Goal: Task Accomplishment & Management: Complete application form

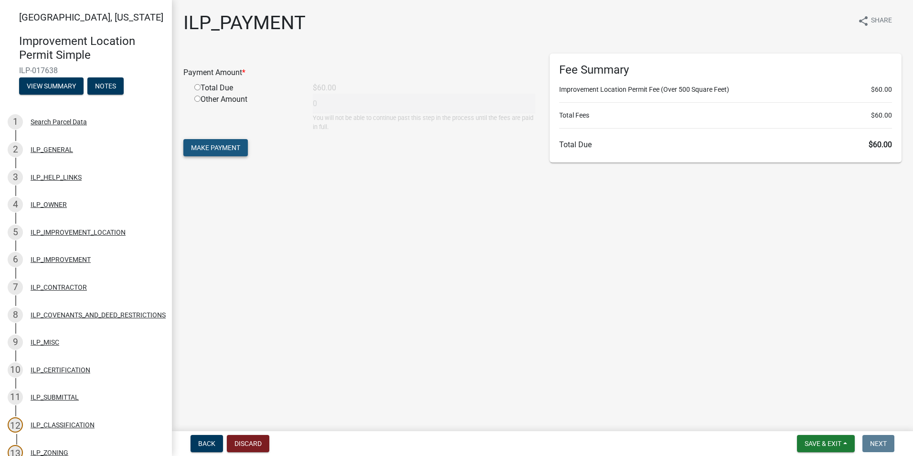
click at [223, 144] on span "Make Payment" at bounding box center [215, 148] width 49 height 8
click at [197, 99] on input "radio" at bounding box center [197, 98] width 6 height 6
radio input "true"
type input "60"
click at [207, 144] on span "Make Payment" at bounding box center [215, 148] width 49 height 8
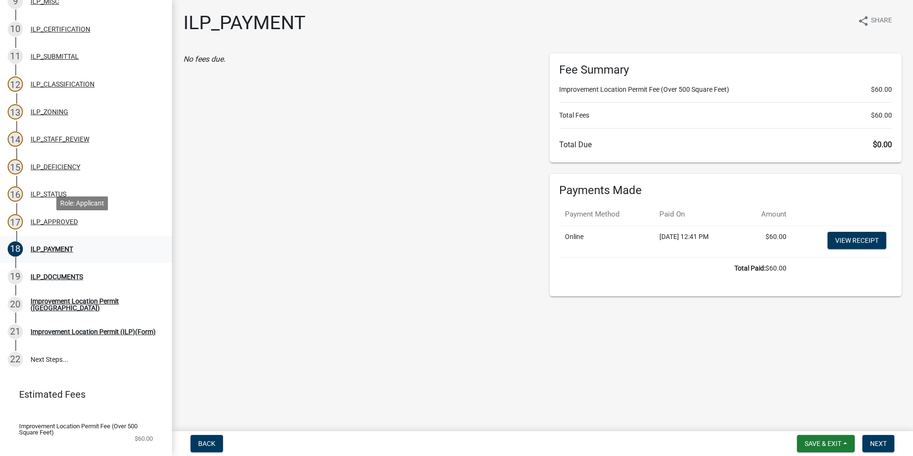
scroll to position [366, 0]
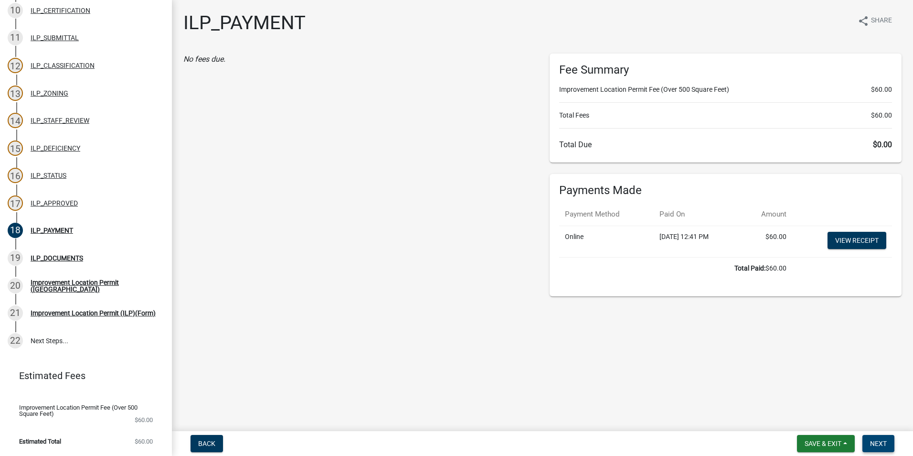
click at [889, 444] on button "Next" at bounding box center [878, 443] width 32 height 17
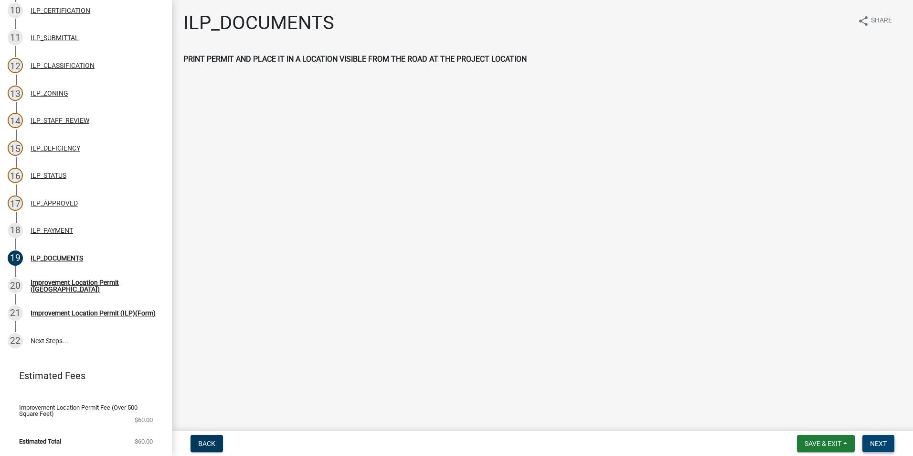
click at [883, 444] on span "Next" at bounding box center [878, 443] width 17 height 8
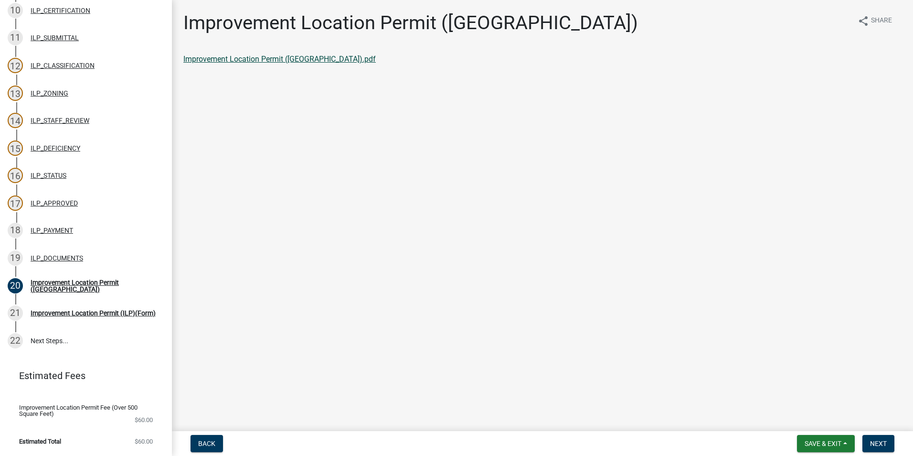
click at [286, 59] on link "Improvement Location Permit (ILP).pdf" at bounding box center [279, 58] width 192 height 9
click at [883, 446] on span "Next" at bounding box center [878, 443] width 17 height 8
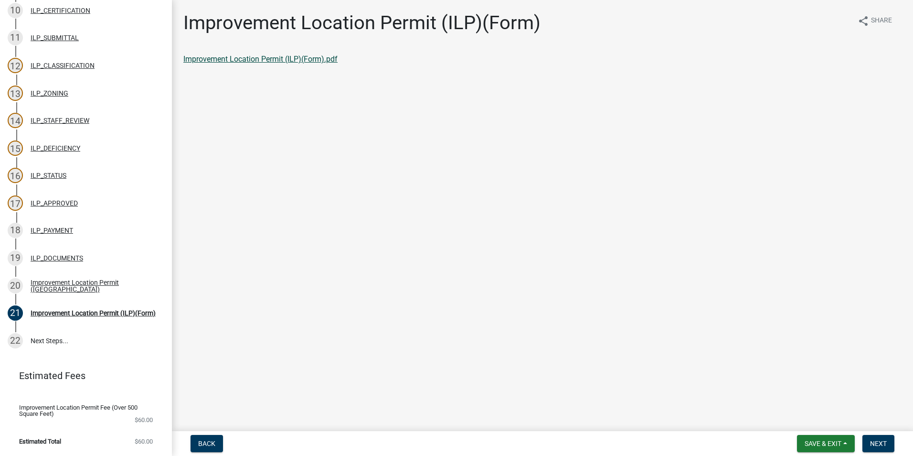
click at [295, 56] on link "Improvement Location Permit (ILP)(Form).pdf" at bounding box center [260, 58] width 154 height 9
